Goal: Find specific page/section: Find specific page/section

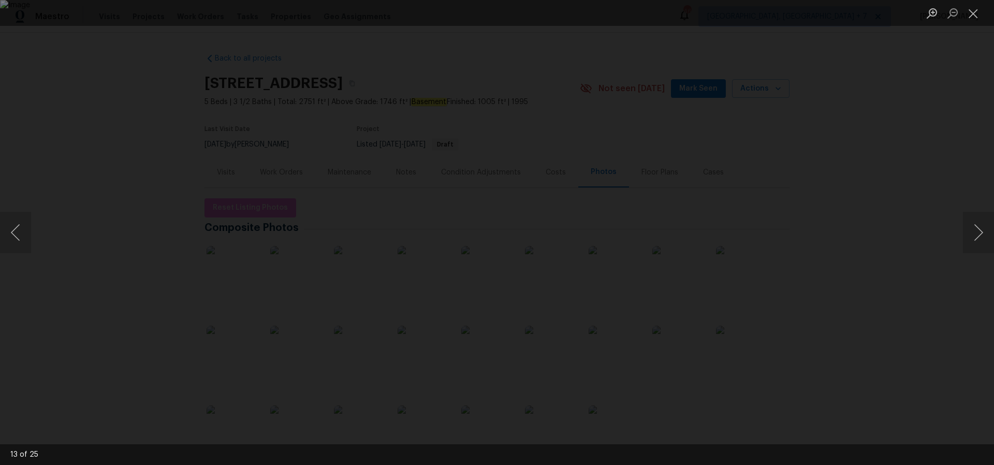
scroll to position [111, 0]
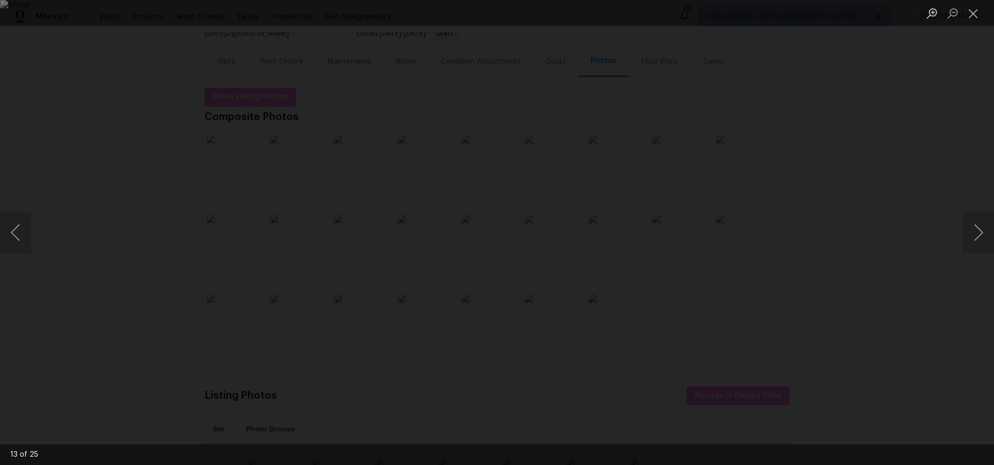
click at [540, 274] on img "Lightbox" at bounding box center [497, 232] width 994 height 465
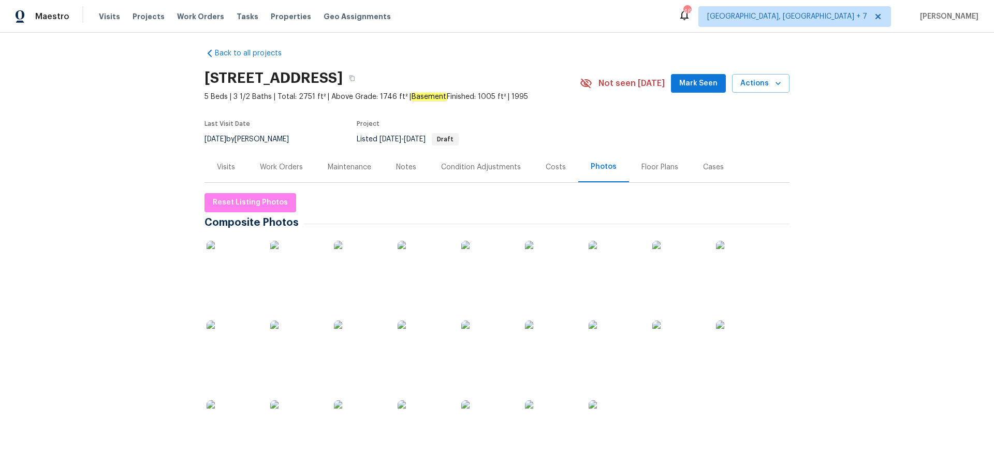
scroll to position [1, 0]
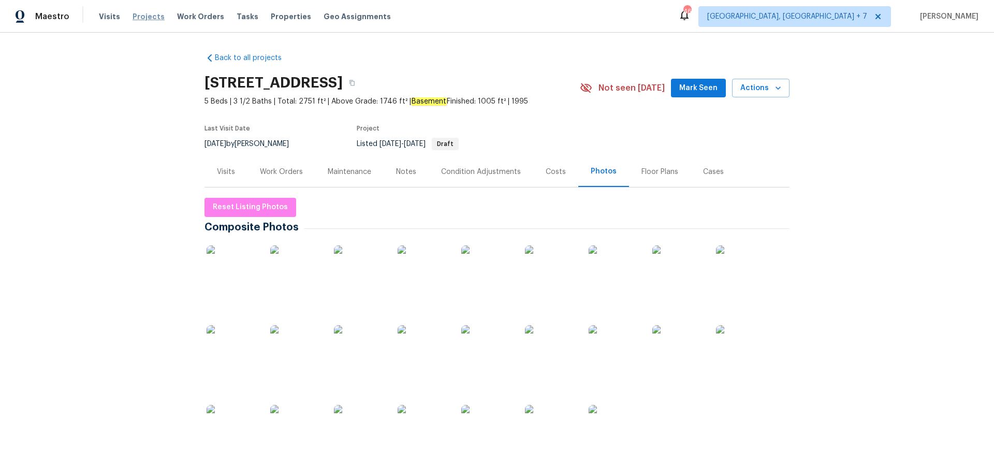
click at [154, 17] on span "Projects" at bounding box center [148, 16] width 32 height 10
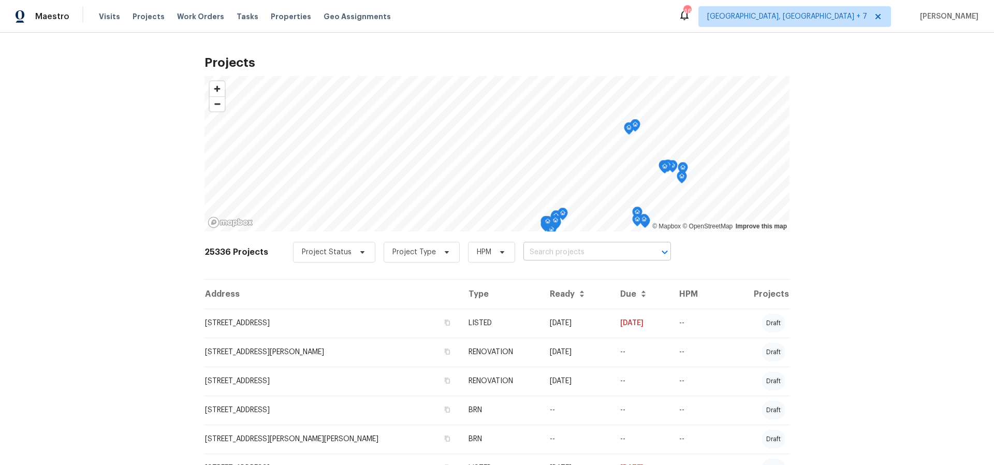
click at [544, 249] on input "text" at bounding box center [582, 252] width 119 height 16
type input "6430"
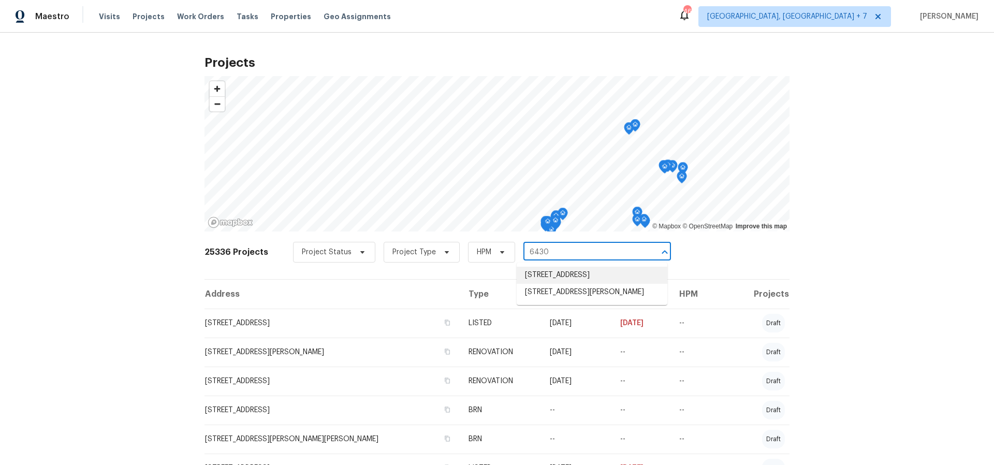
click at [556, 278] on li "[STREET_ADDRESS]" at bounding box center [591, 275] width 151 height 17
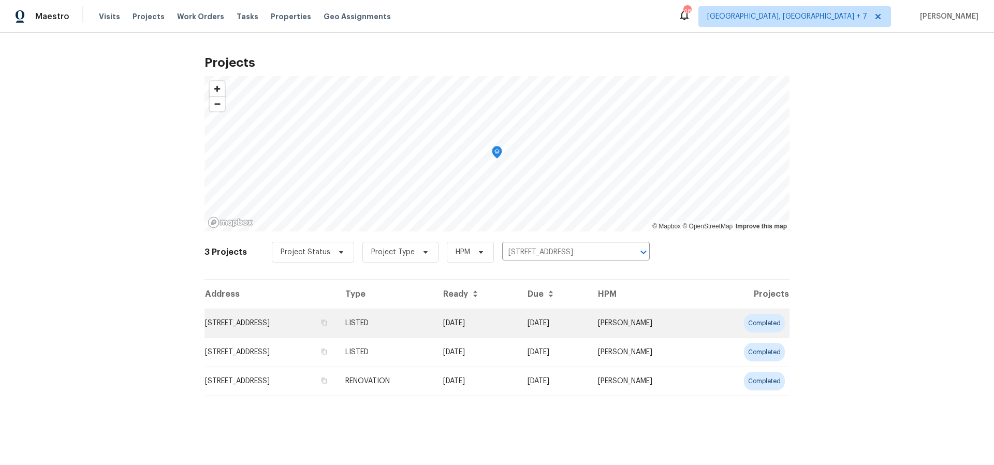
click at [270, 322] on td "[STREET_ADDRESS]" at bounding box center [270, 322] width 132 height 29
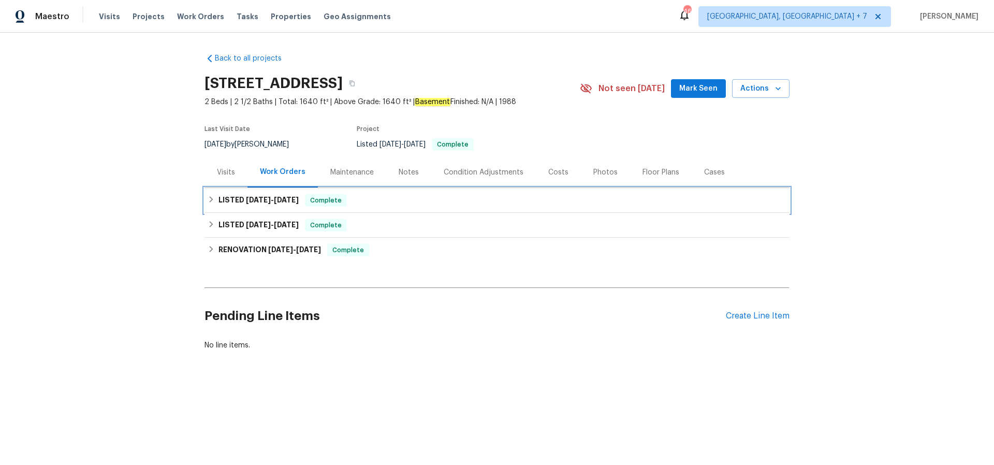
click at [254, 199] on span "[DATE]" at bounding box center [258, 199] width 25 height 7
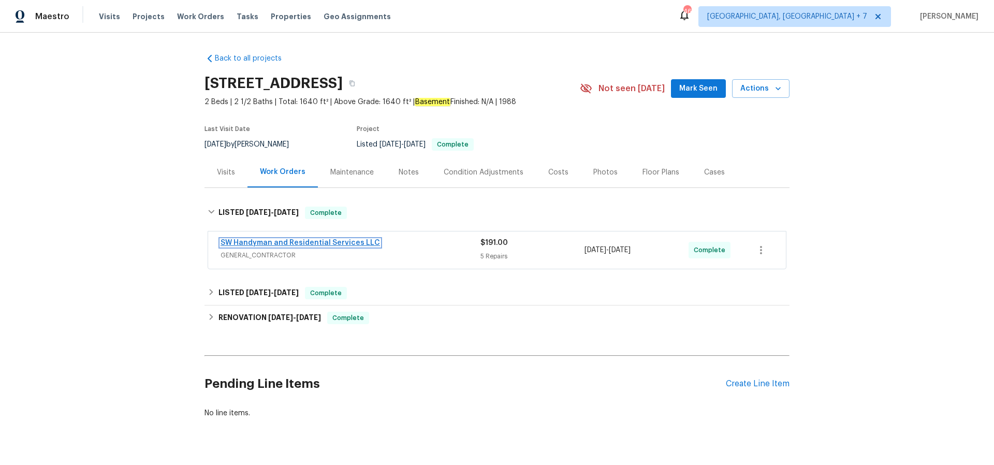
click at [311, 241] on link "SW Handyman and Residential Services LLC" at bounding box center [299, 242] width 159 height 7
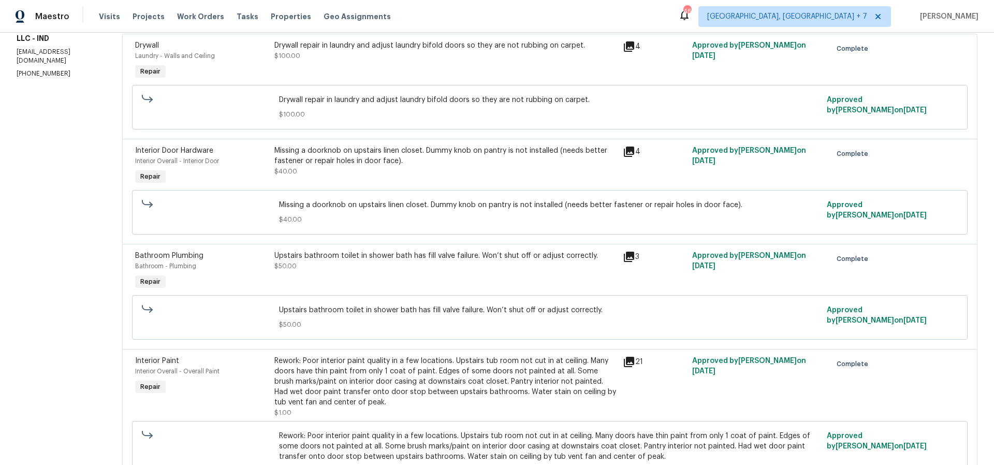
scroll to position [172, 0]
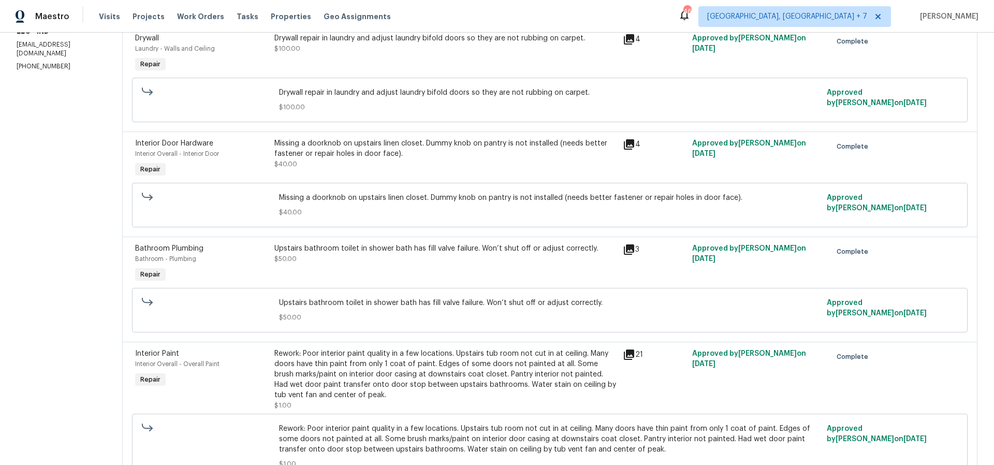
click at [628, 353] on icon at bounding box center [629, 354] width 10 height 10
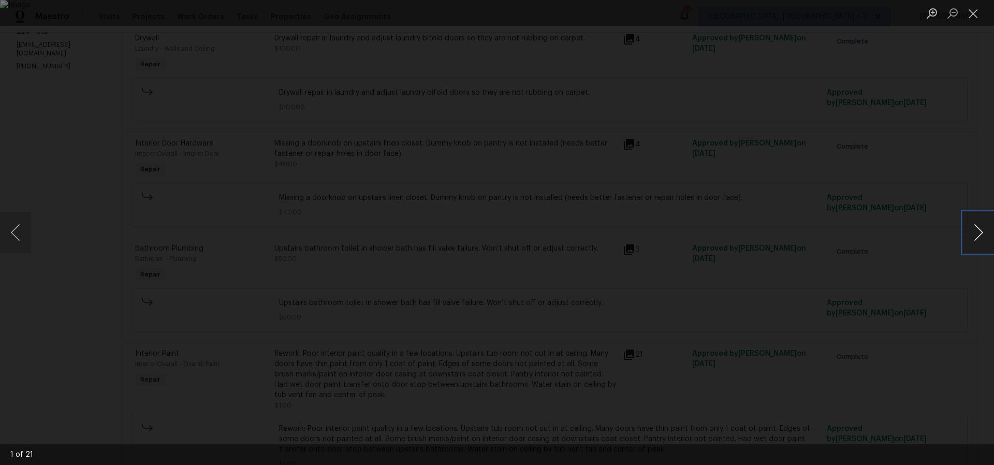
click at [969, 234] on button "Next image" at bounding box center [978, 232] width 31 height 41
click at [971, 234] on button "Next image" at bounding box center [978, 232] width 31 height 41
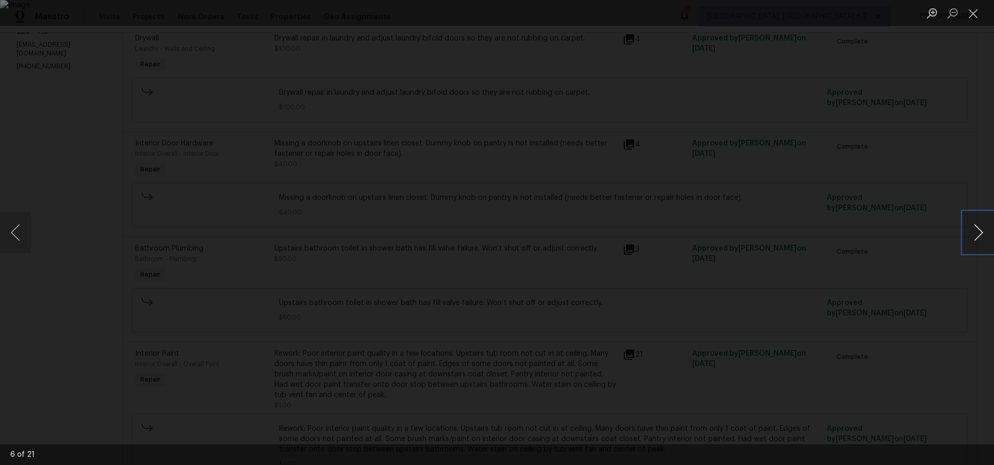
click at [971, 234] on button "Next image" at bounding box center [978, 232] width 31 height 41
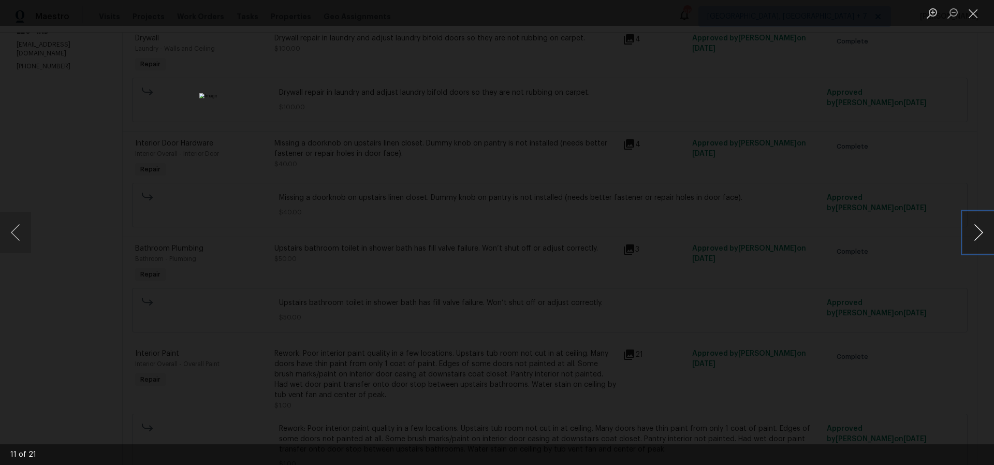
click at [971, 234] on button "Next image" at bounding box center [978, 232] width 31 height 41
